Goal: Contribute content: Add original content to the website for others to see

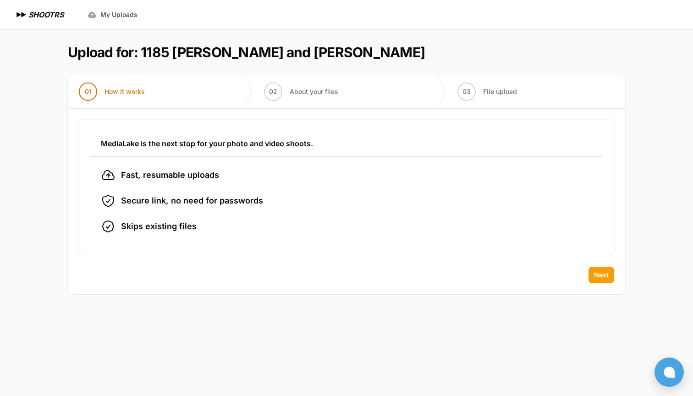
click at [591, 277] on button "Next" at bounding box center [601, 275] width 26 height 16
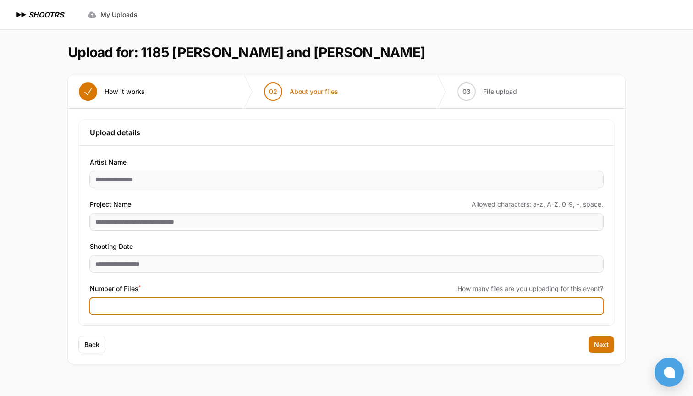
click at [356, 304] on input "Number of Files *" at bounding box center [346, 306] width 513 height 16
type input "***"
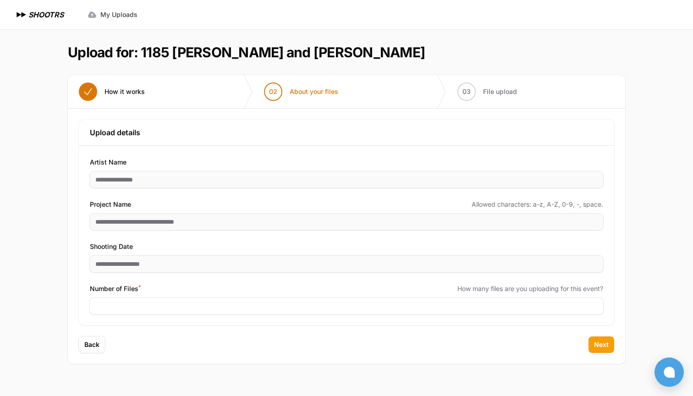
click at [593, 344] on button "Next" at bounding box center [601, 344] width 26 height 16
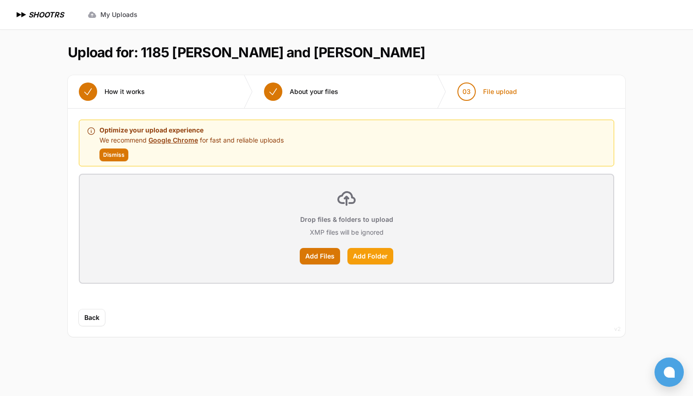
click at [376, 254] on label "Add Folder" at bounding box center [370, 256] width 46 height 16
click at [0, 0] on input "Add Folder" at bounding box center [0, 0] width 0 height 0
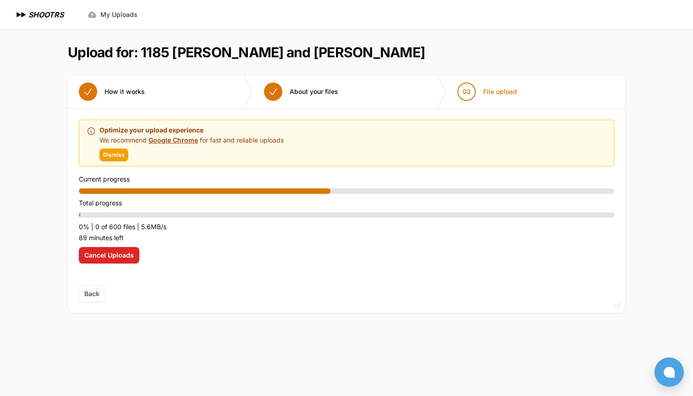
click at [101, 155] on button "Dismiss" at bounding box center [113, 154] width 29 height 13
